Goal: Task Accomplishment & Management: Use online tool/utility

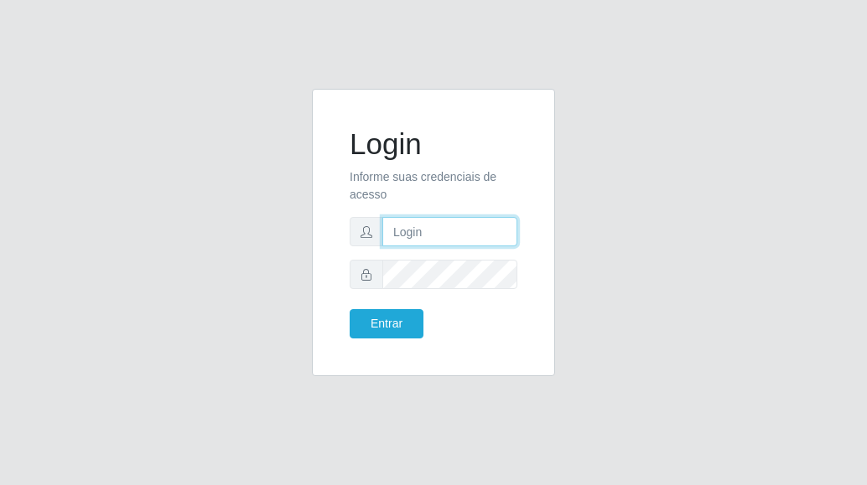
click at [480, 230] on input "text" at bounding box center [449, 231] width 135 height 29
type input "[PERSON_NAME][EMAIL_ADDRESS][DOMAIN_NAME]"
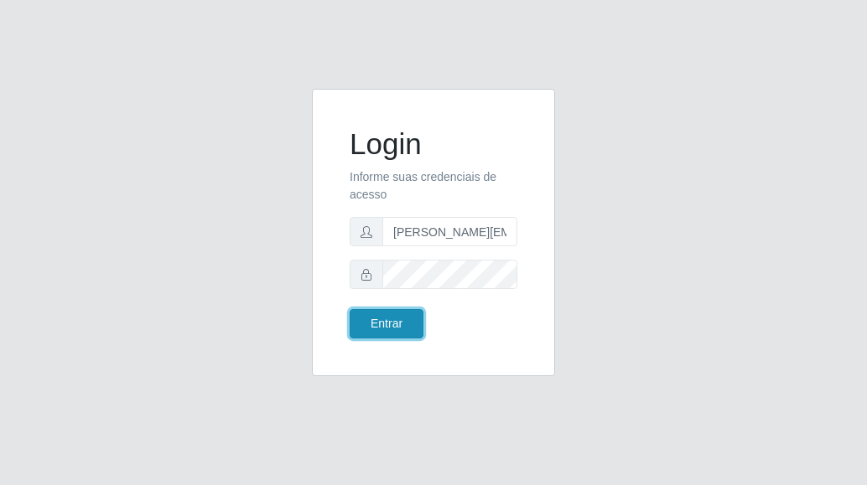
click at [391, 323] on button "Entrar" at bounding box center [386, 323] width 74 height 29
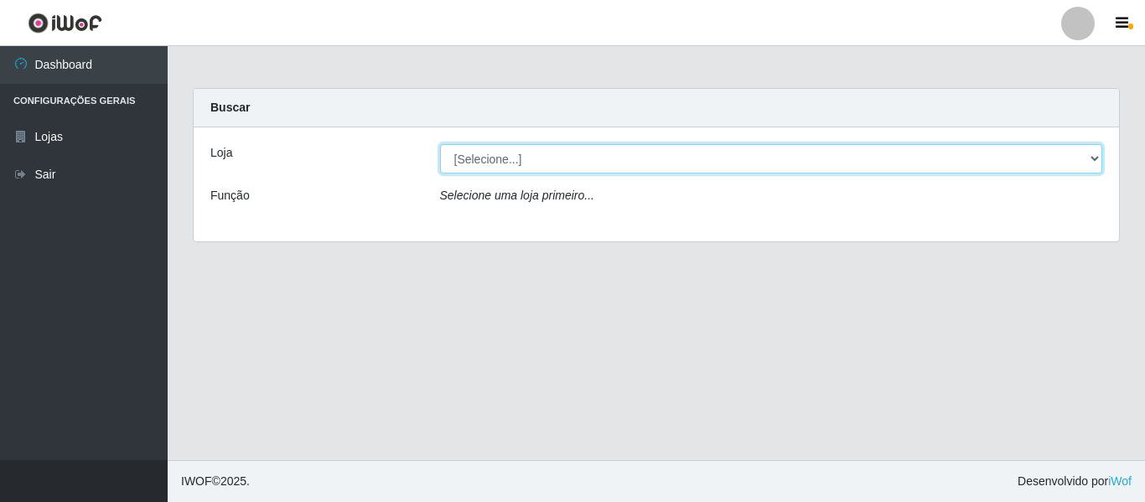
click at [866, 157] on select "[Selecione...] Hiper Queiroz - [GEOGRAPHIC_DATA]" at bounding box center [771, 158] width 663 height 29
select select "497"
click at [440, 144] on select "[Selecione...] Hiper Queiroz - [GEOGRAPHIC_DATA]" at bounding box center [771, 158] width 663 height 29
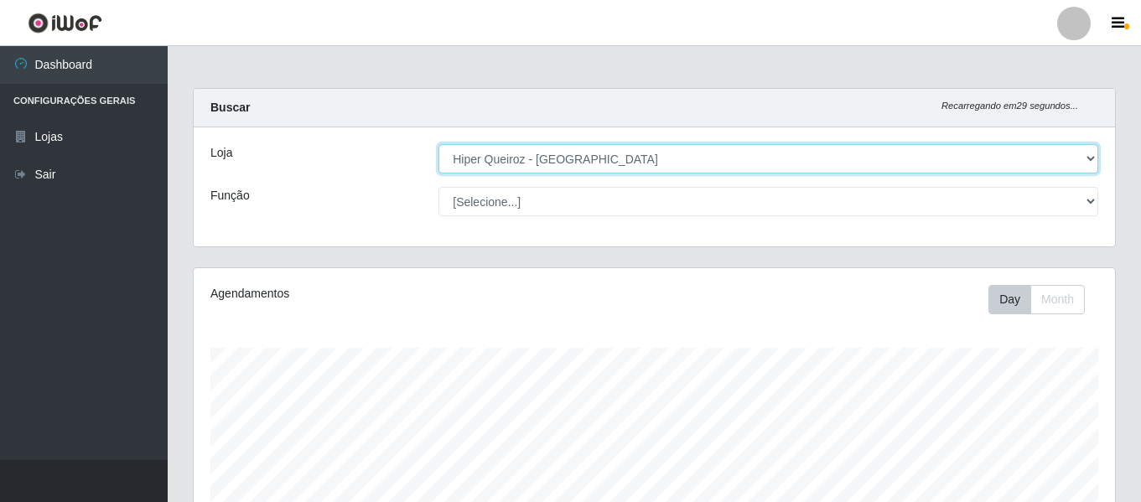
scroll to position [348, 921]
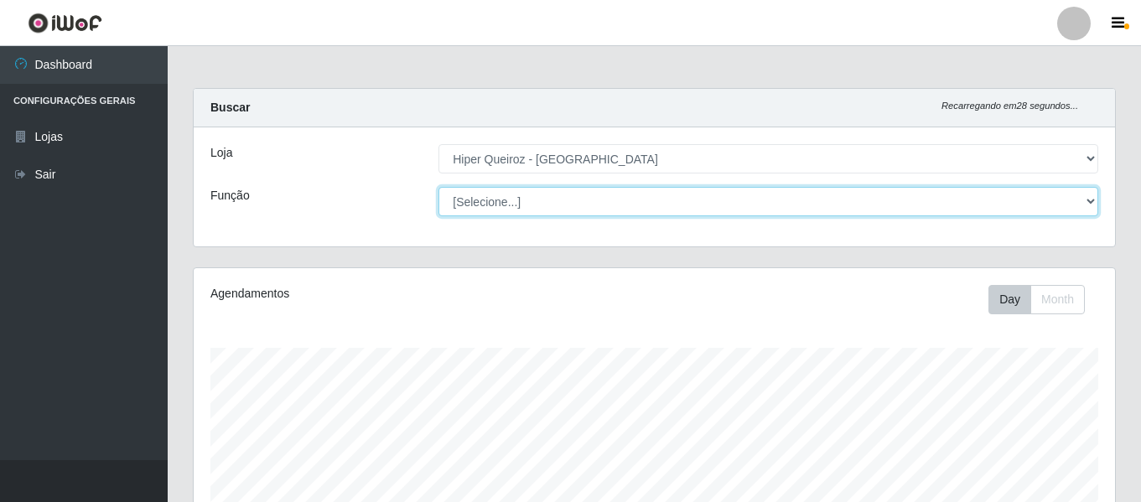
click at [866, 199] on select "[Selecione...] ASG ASG + ASG ++ Embalador Embalador + Embalador ++ Operador de …" at bounding box center [768, 201] width 660 height 29
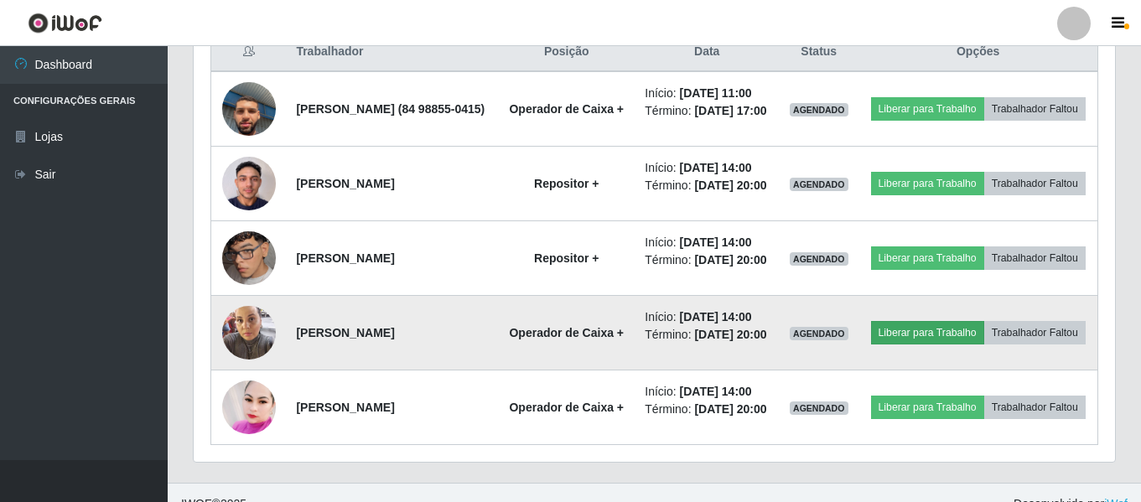
scroll to position [670, 0]
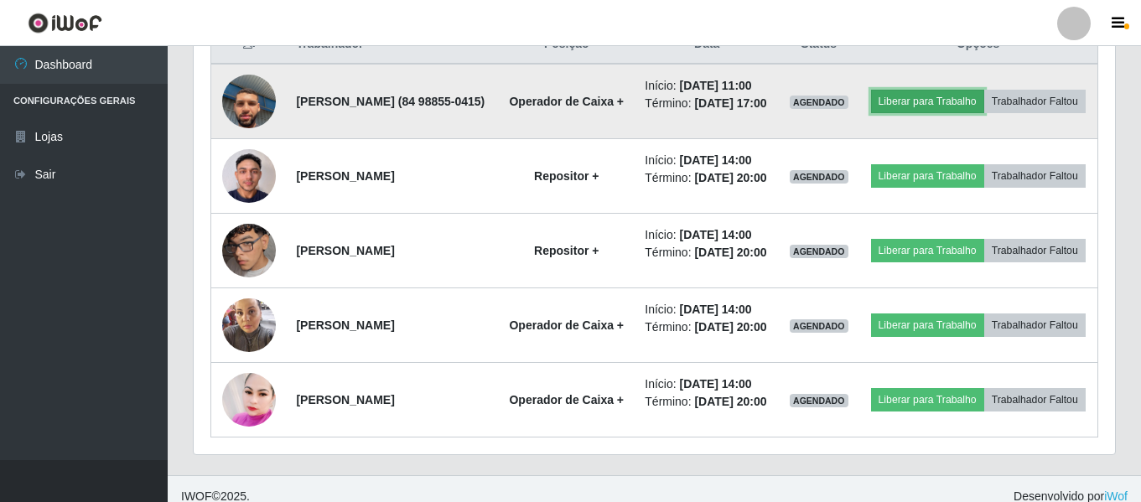
click at [866, 104] on button "Liberar para Trabalho" at bounding box center [927, 101] width 113 height 23
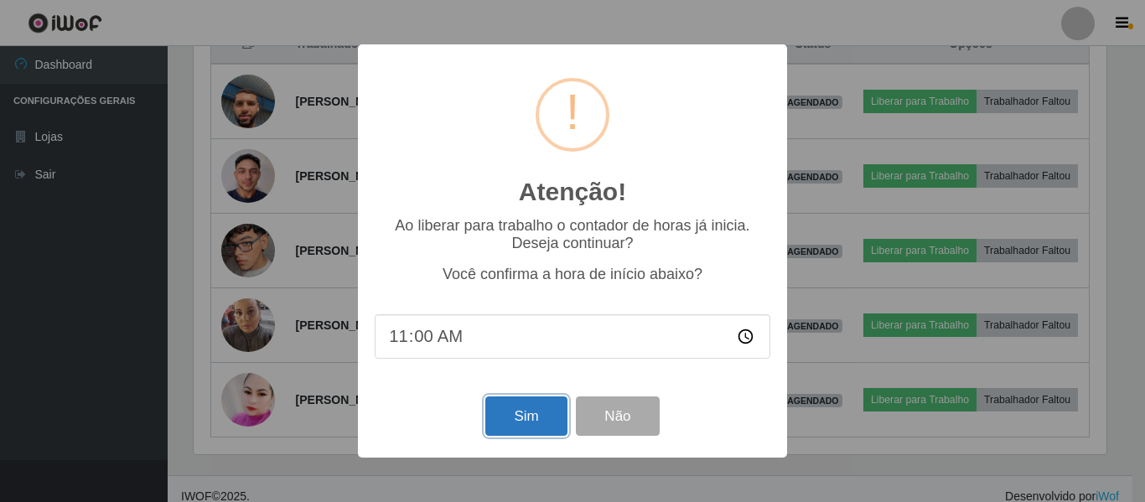
click at [533, 406] on button "Sim" at bounding box center [525, 415] width 81 height 39
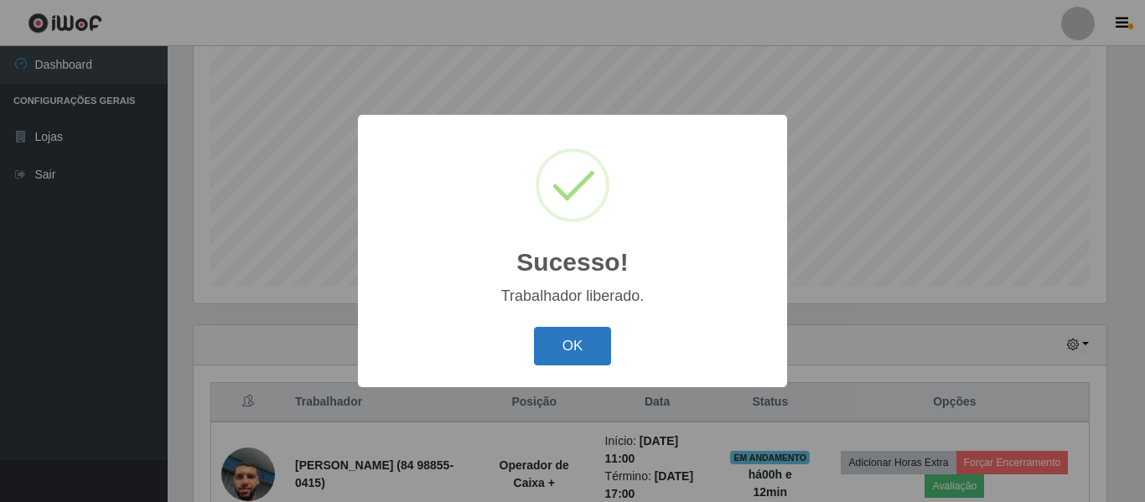
click at [597, 342] on button "OK" at bounding box center [573, 346] width 78 height 39
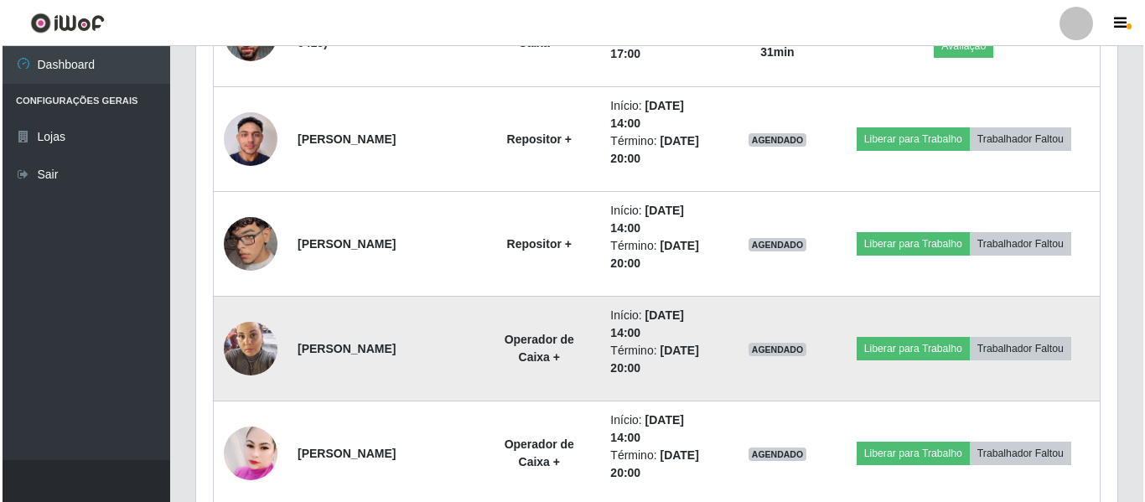
scroll to position [836, 0]
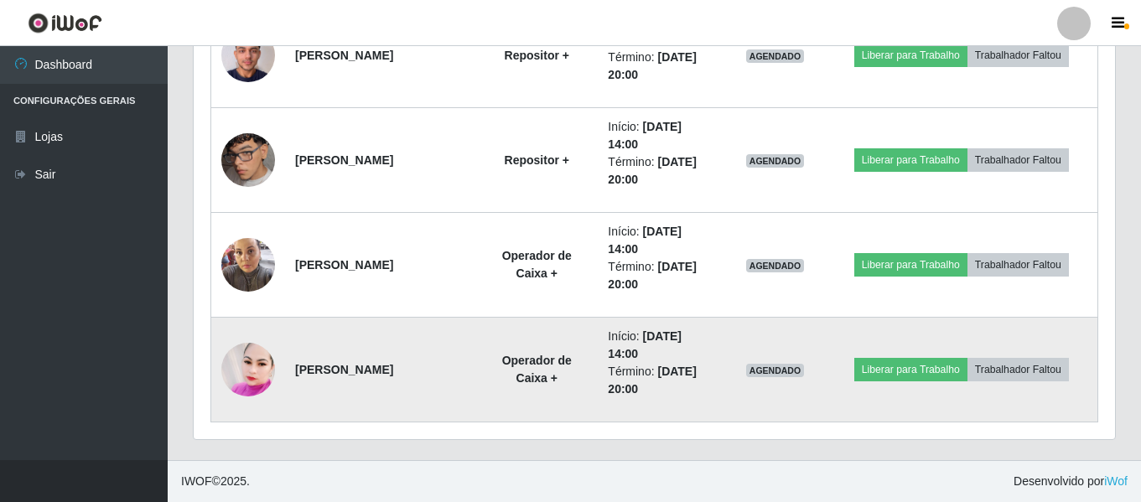
click at [235, 372] on img at bounding box center [248, 370] width 54 height 62
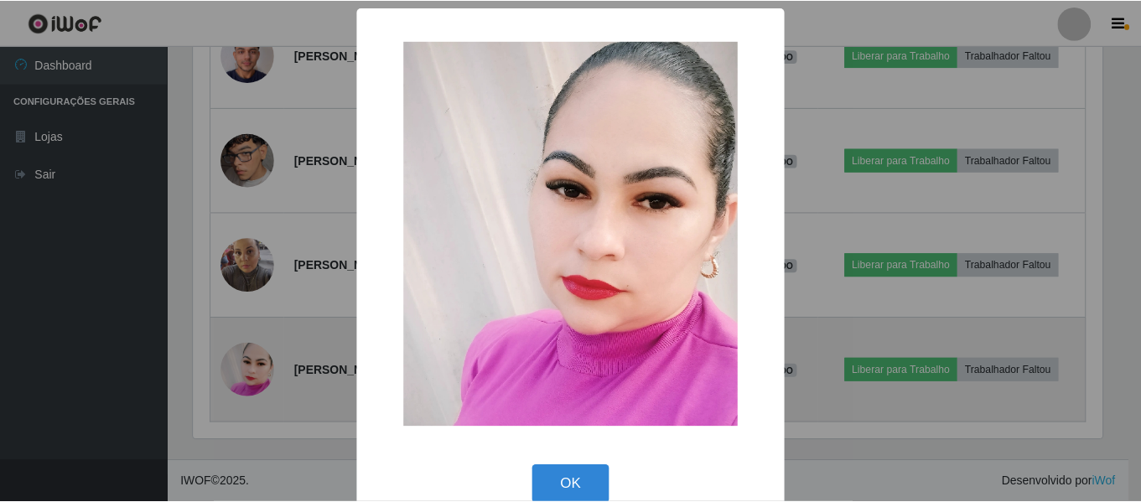
scroll to position [348, 913]
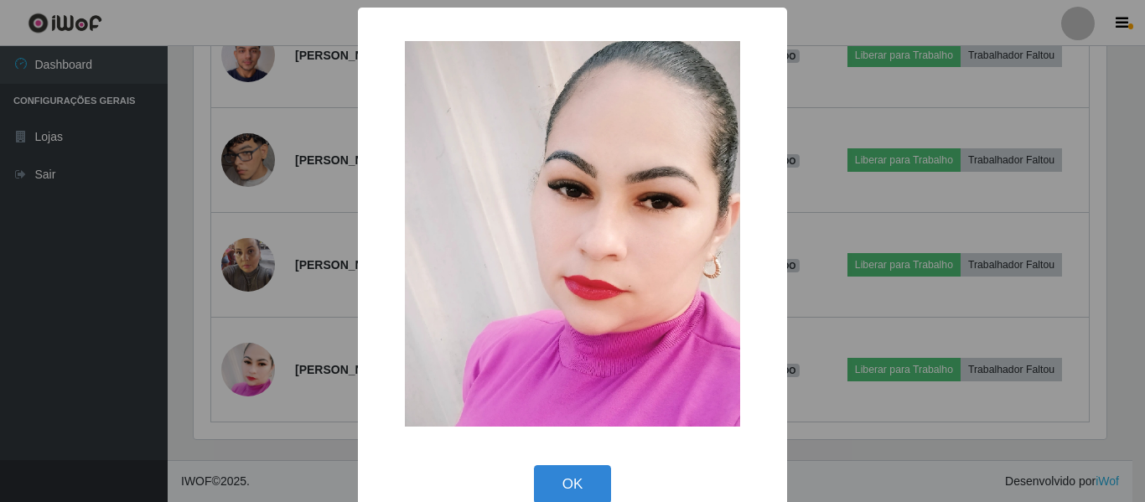
click at [334, 342] on div "× OK Cancel" at bounding box center [572, 251] width 1145 height 502
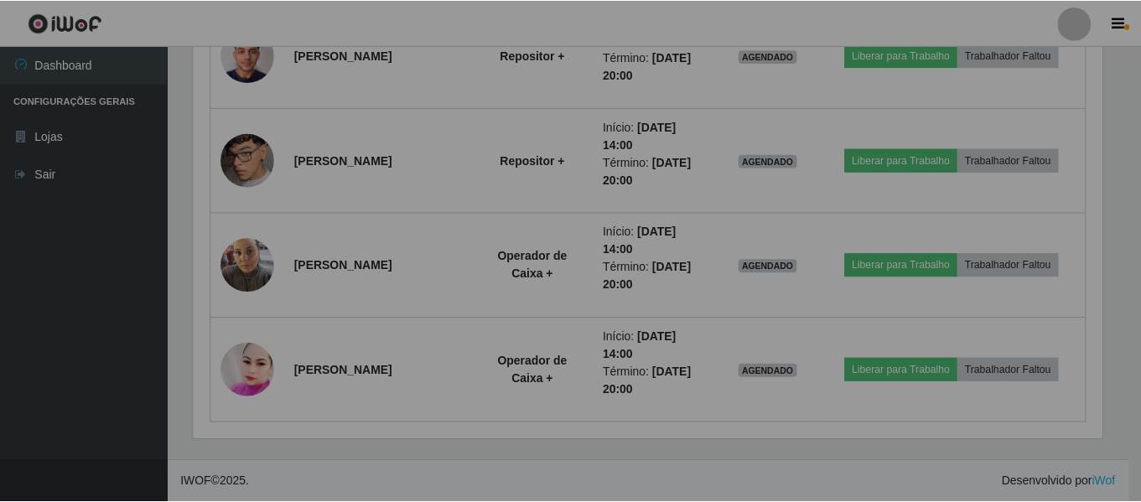
scroll to position [348, 921]
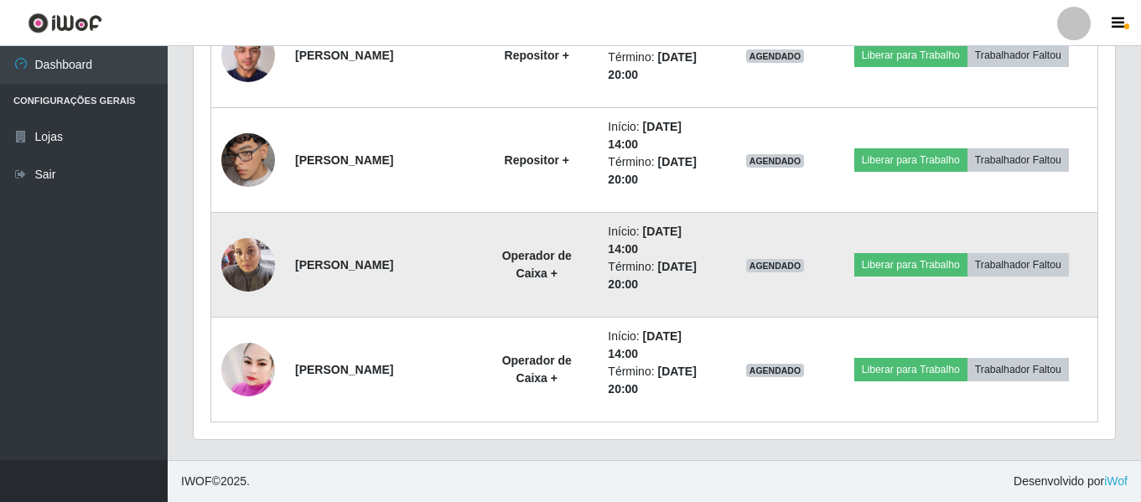
click at [269, 267] on img at bounding box center [248, 264] width 54 height 71
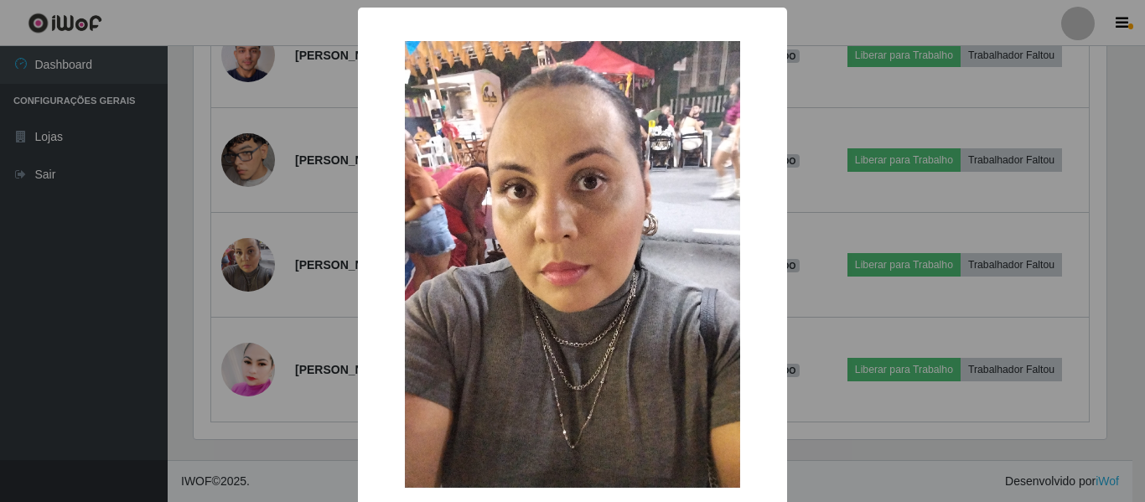
click at [315, 329] on div "× OK Cancel" at bounding box center [572, 251] width 1145 height 502
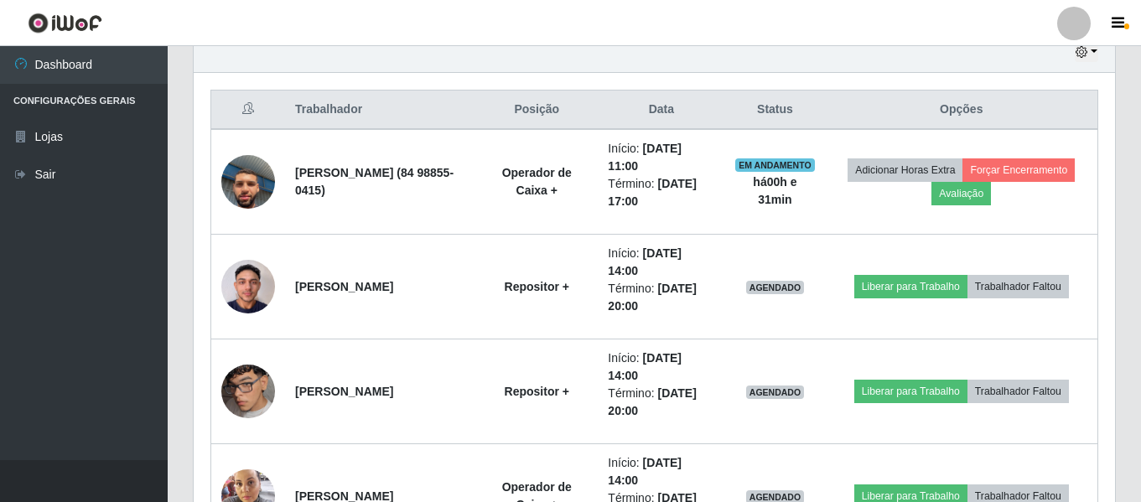
scroll to position [585, 0]
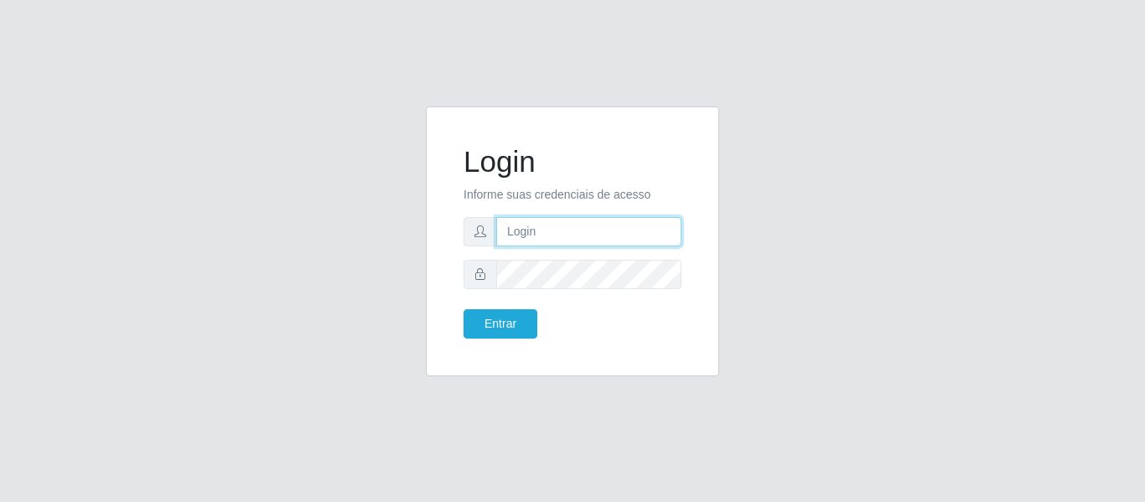
click at [621, 241] on input "text" at bounding box center [588, 231] width 185 height 29
type input "[PERSON_NAME][EMAIL_ADDRESS][DOMAIN_NAME]"
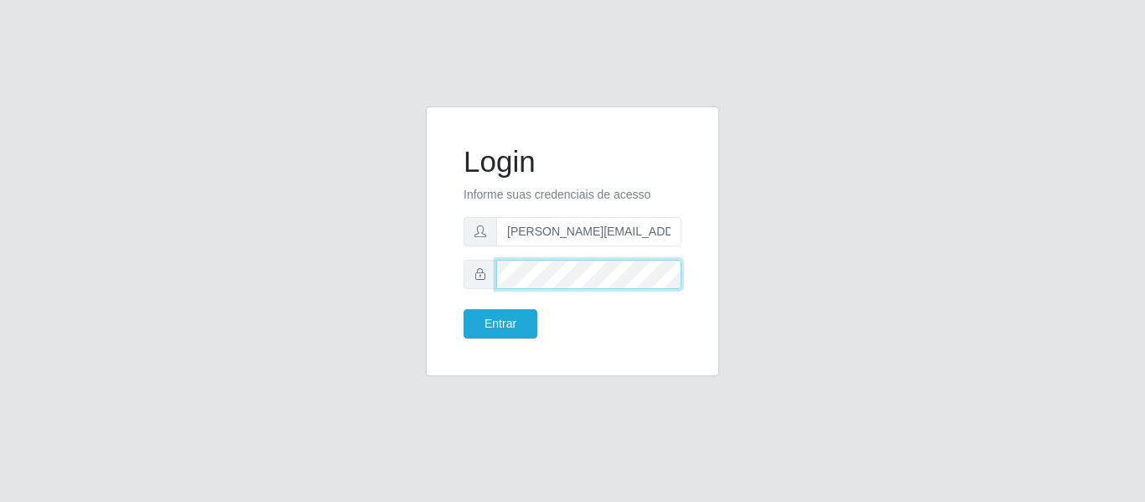
click at [463, 309] on button "Entrar" at bounding box center [500, 323] width 74 height 29
